Goal: Task Accomplishment & Management: Manage account settings

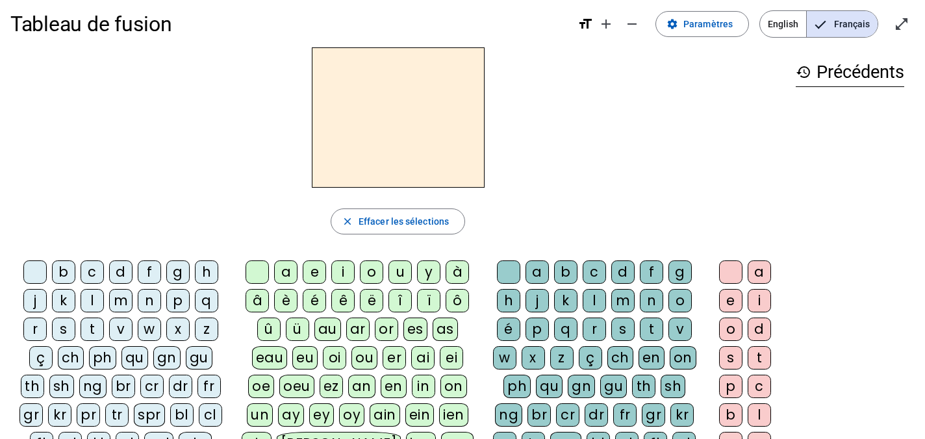
scroll to position [1, 0]
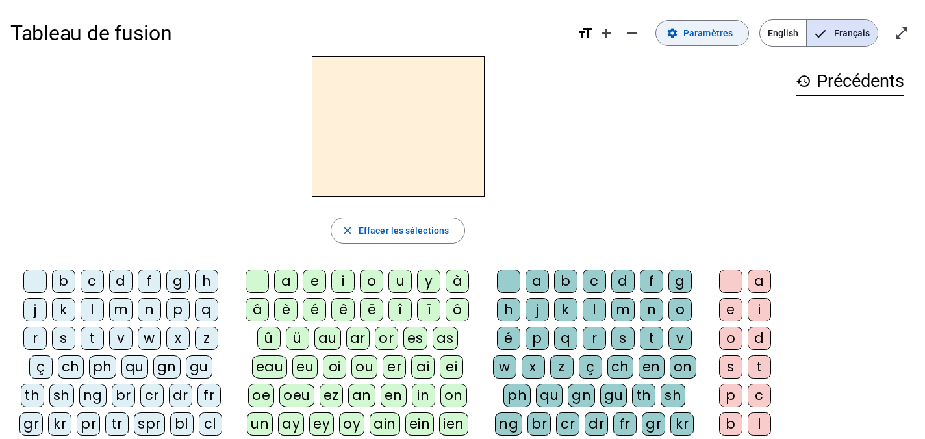
click at [717, 26] on span "Paramètres" at bounding box center [708, 33] width 49 height 16
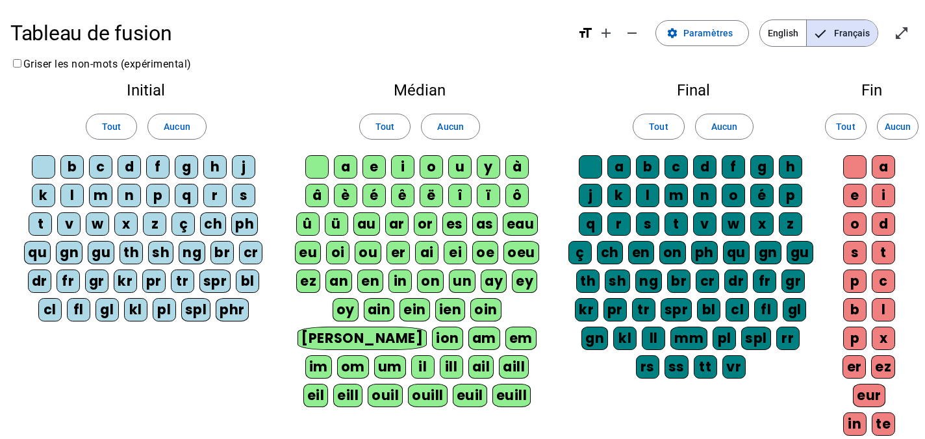
click at [70, 163] on div "b" at bounding box center [71, 166] width 23 height 23
click at [346, 164] on div "a" at bounding box center [345, 166] width 23 height 23
click at [644, 166] on div "b" at bounding box center [647, 166] width 23 height 23
click at [676, 165] on div "c" at bounding box center [676, 166] width 23 height 23
click at [704, 163] on div "d" at bounding box center [704, 166] width 23 height 23
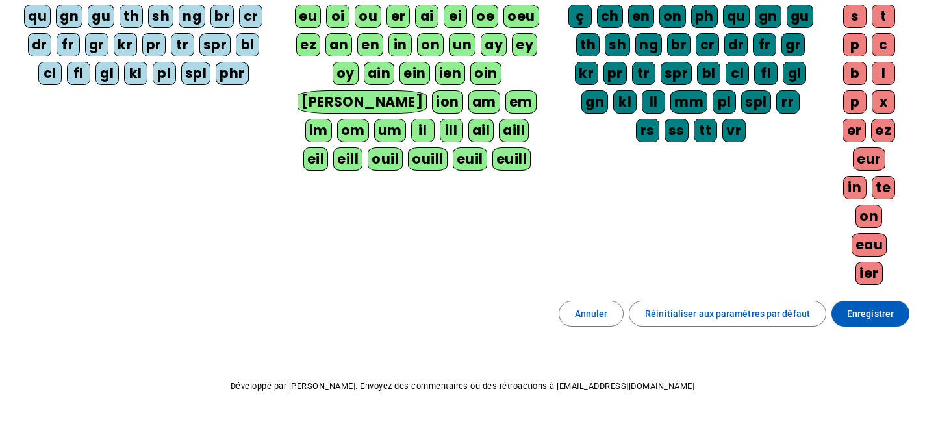
scroll to position [241, 0]
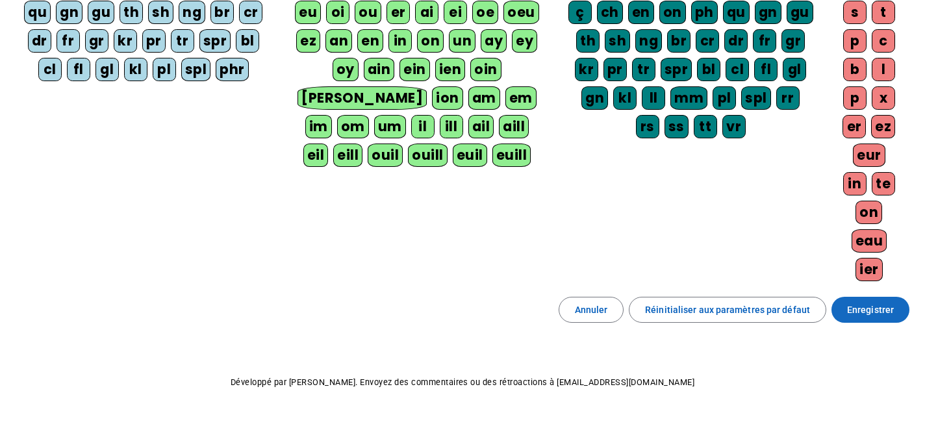
click at [871, 308] on span "Enregistrer" at bounding box center [870, 310] width 47 height 16
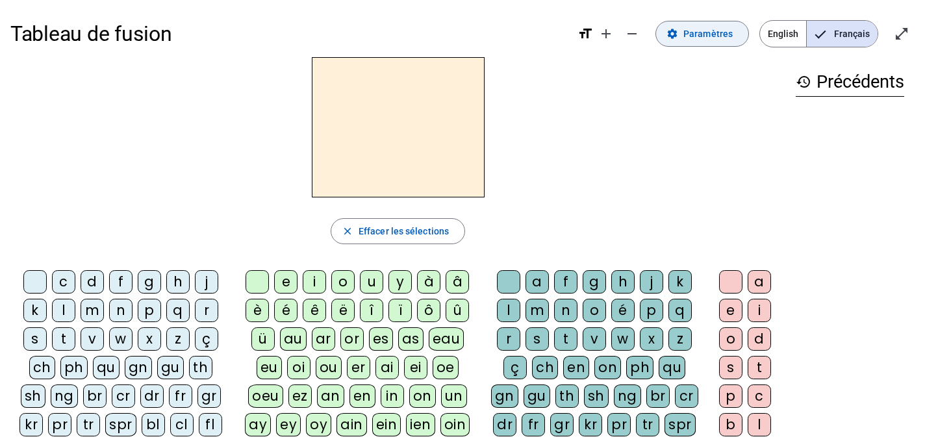
click at [695, 25] on span at bounding box center [702, 33] width 92 height 31
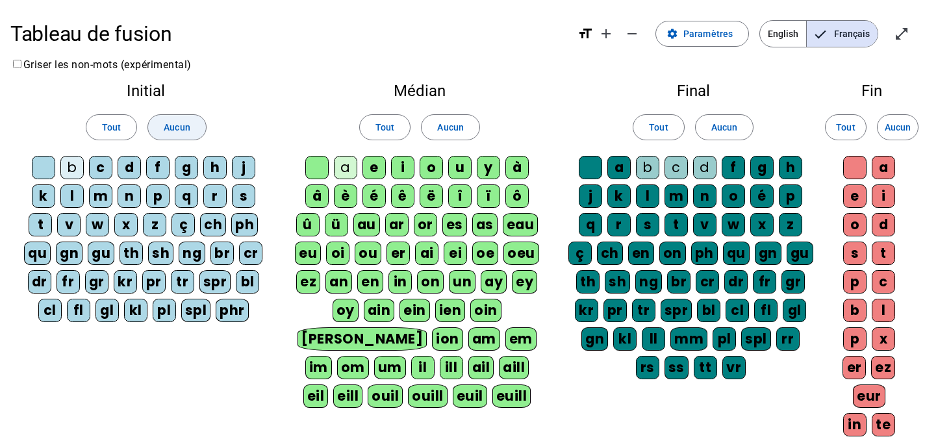
click at [182, 129] on span "Aucun" at bounding box center [177, 128] width 26 height 16
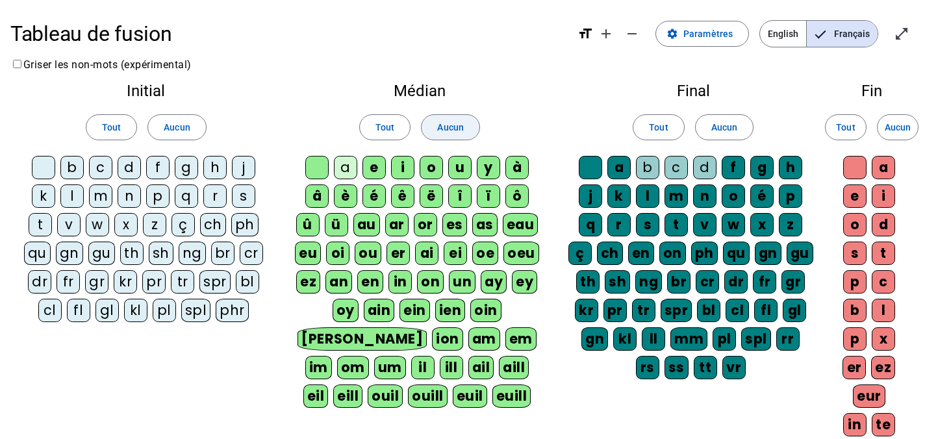
click at [436, 124] on span at bounding box center [450, 127] width 57 height 31
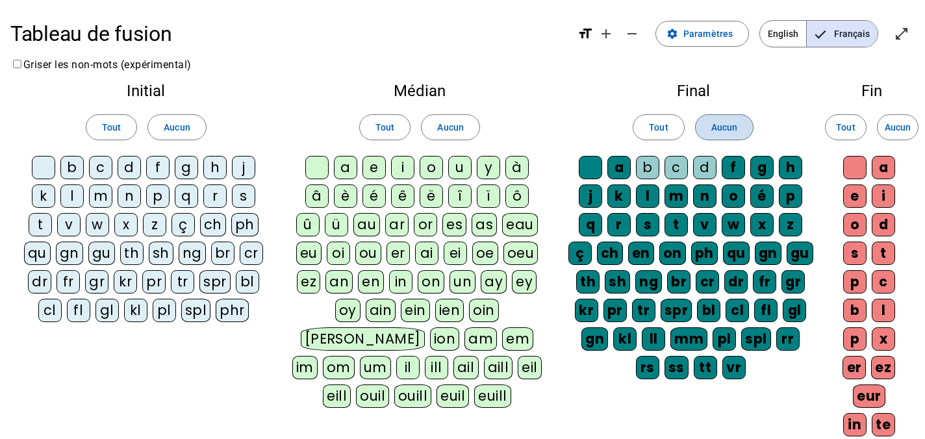
click at [726, 127] on span "Aucun" at bounding box center [724, 128] width 26 height 16
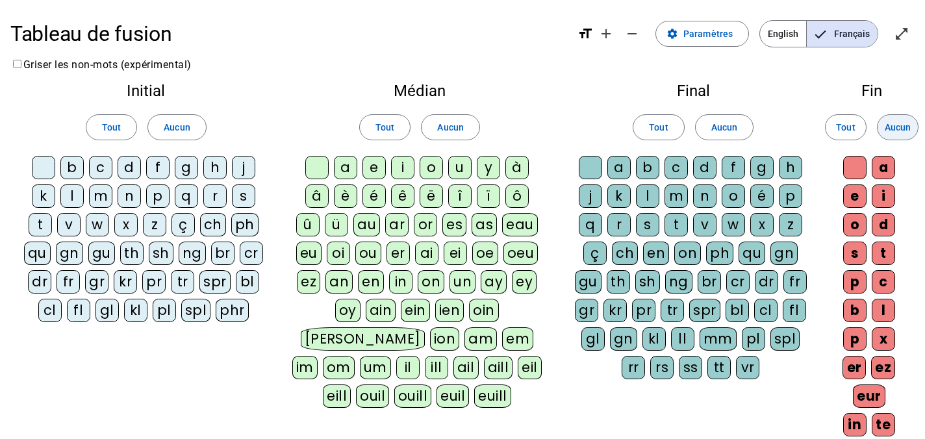
click at [892, 126] on span "Aucun" at bounding box center [898, 128] width 26 height 16
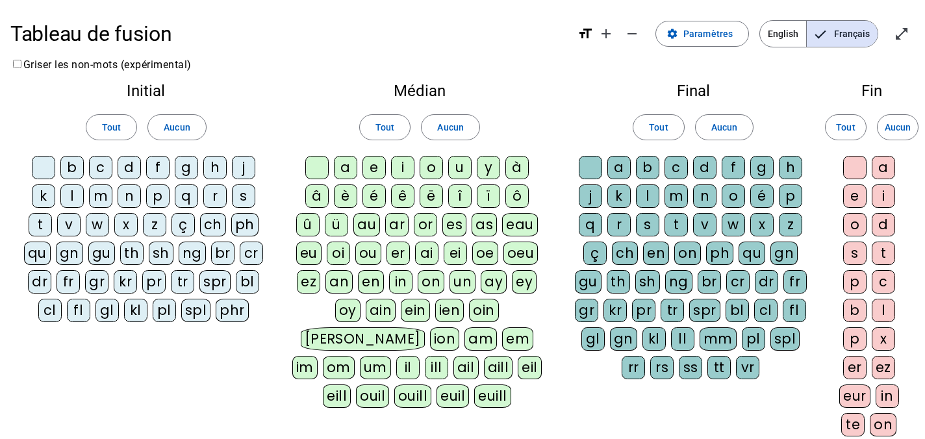
click at [75, 168] on div "b" at bounding box center [71, 167] width 23 height 23
click at [346, 163] on div "a" at bounding box center [345, 167] width 23 height 23
click at [639, 165] on div "b" at bounding box center [647, 167] width 23 height 23
click at [369, 166] on div "e" at bounding box center [374, 167] width 23 height 23
click at [704, 166] on div "d" at bounding box center [704, 167] width 23 height 23
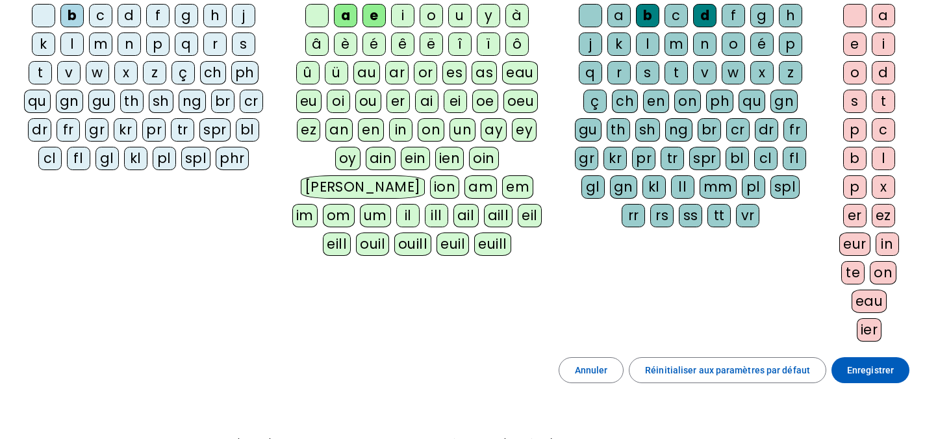
scroll to position [232, 0]
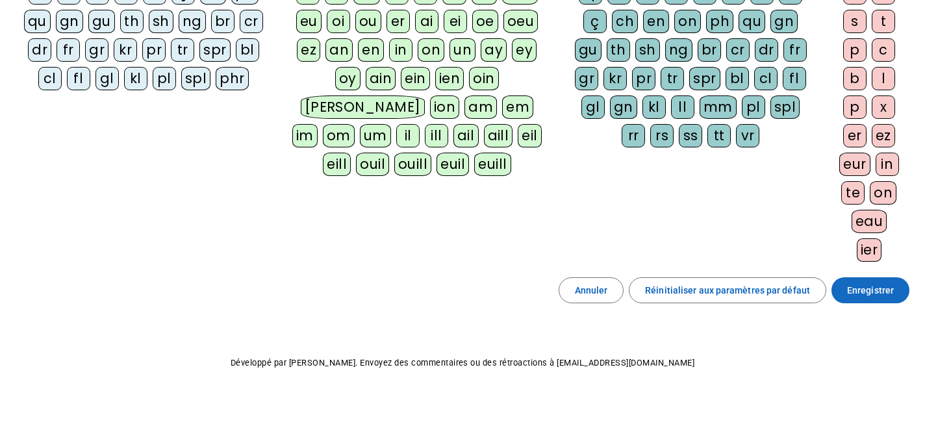
click at [871, 289] on span "Enregistrer" at bounding box center [870, 291] width 47 height 16
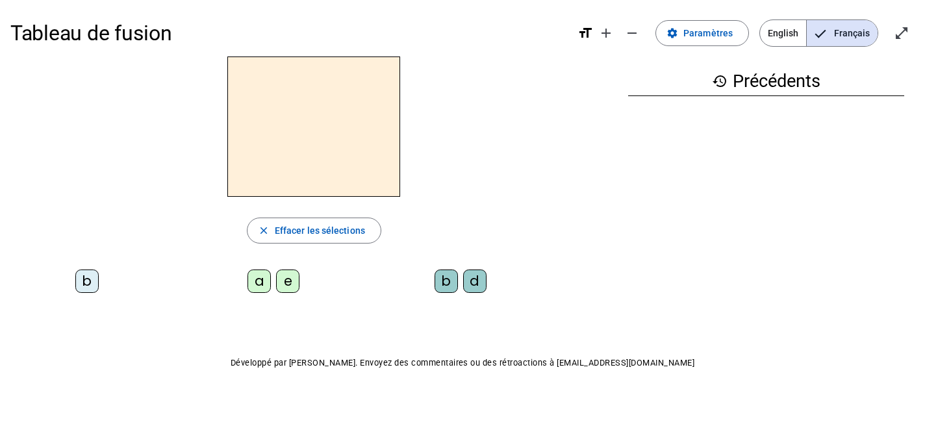
click at [85, 278] on div "b" at bounding box center [86, 281] width 23 height 23
click at [254, 283] on div "a" at bounding box center [259, 281] width 23 height 23
click at [469, 279] on div "d" at bounding box center [474, 281] width 23 height 23
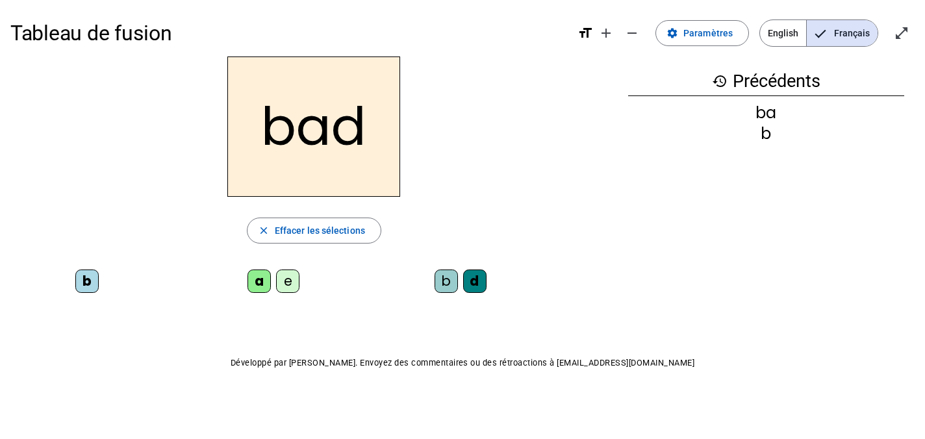
click at [446, 277] on div "b" at bounding box center [446, 281] width 23 height 23
click at [289, 279] on div "e" at bounding box center [287, 281] width 23 height 23
